Goal: Transaction & Acquisition: Purchase product/service

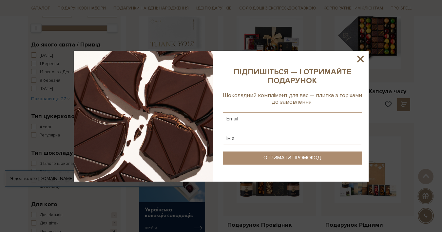
scroll to position [136, 0]
click at [361, 59] on icon at bounding box center [360, 59] width 7 height 7
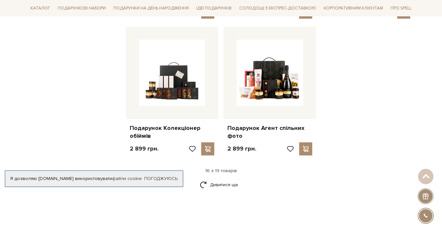
scroll to position [792, 0]
click at [234, 179] on link "Дивитися ще" at bounding box center [221, 184] width 43 height 11
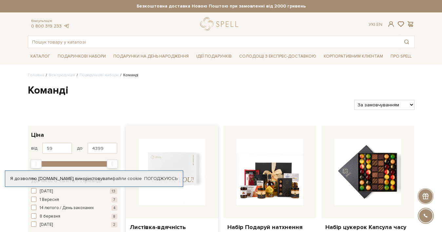
scroll to position [0, 0]
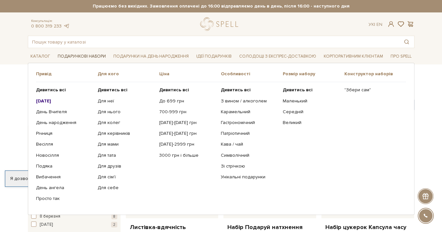
click at [76, 56] on link "Подарункові набори" at bounding box center [81, 56] width 53 height 10
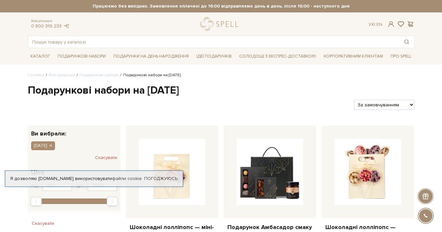
select select "https://spellchocolate.com/our-productions/podarunkovi-box/gift-sets-for-new-ye…"
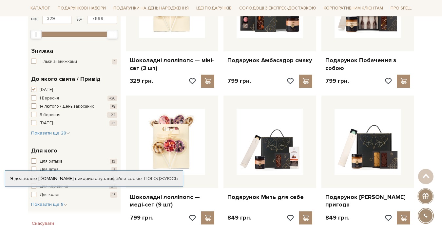
scroll to position [168, 0]
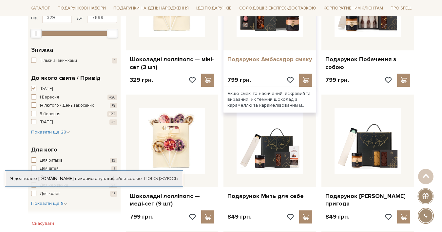
click at [285, 57] on link "Подарунок Амбасадор смаку" at bounding box center [269, 60] width 85 height 8
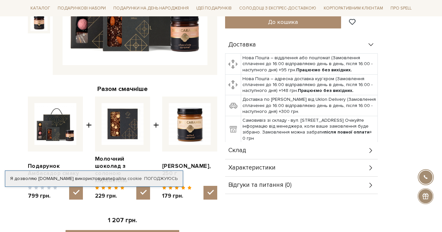
scroll to position [176, 0]
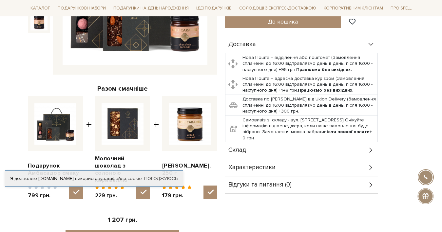
click at [363, 161] on div "Характеристики" at bounding box center [301, 167] width 153 height 17
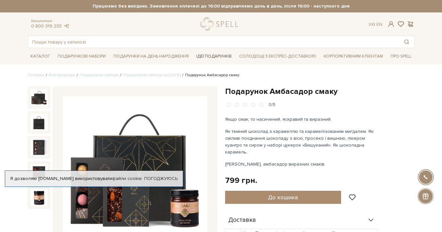
scroll to position [0, 0]
